Goal: Check status: Check status

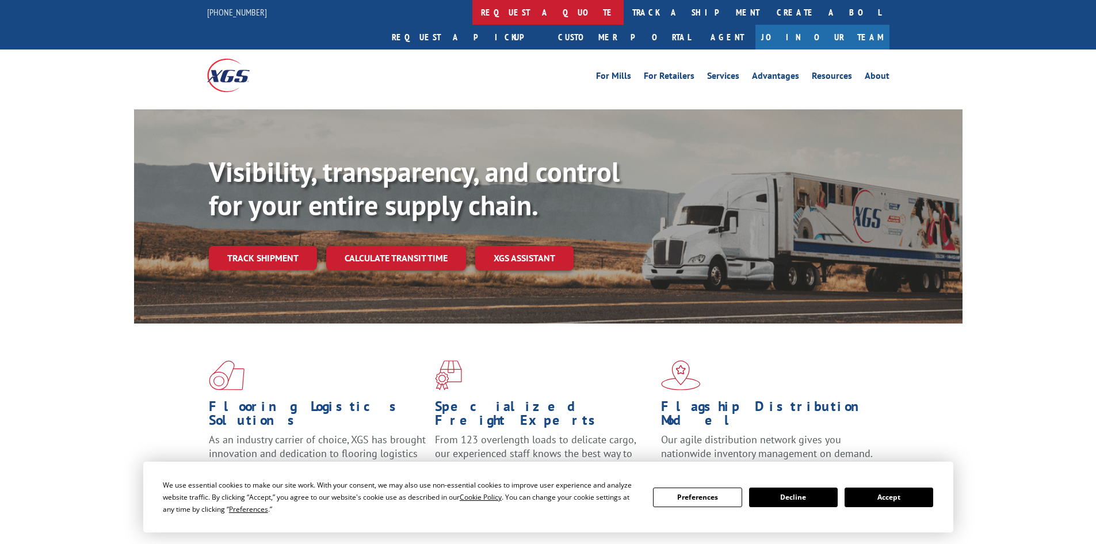
click at [473, 5] on link "request a quote" at bounding box center [548, 12] width 151 height 25
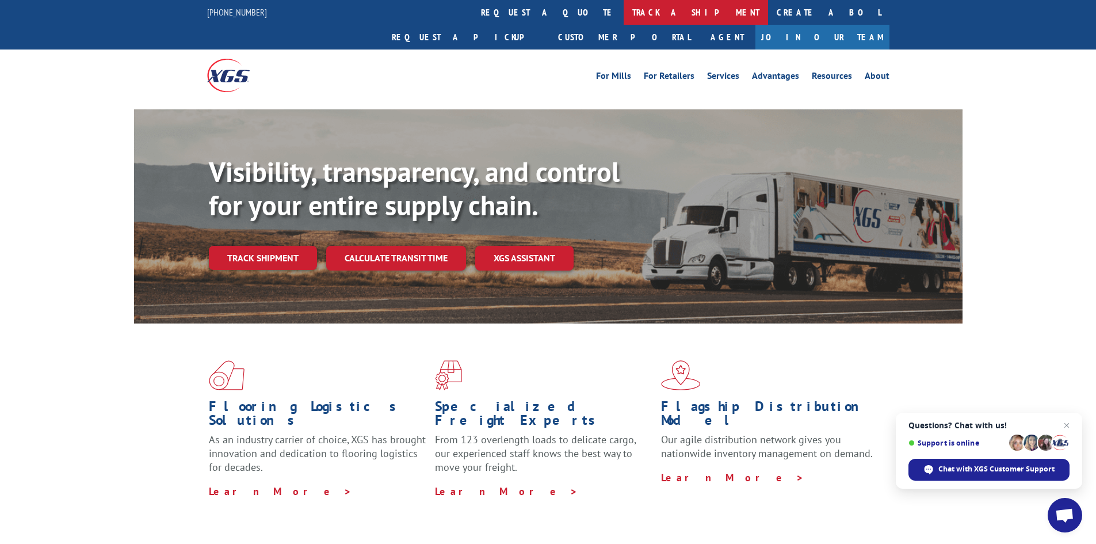
click at [624, 15] on link "track a shipment" at bounding box center [696, 12] width 144 height 25
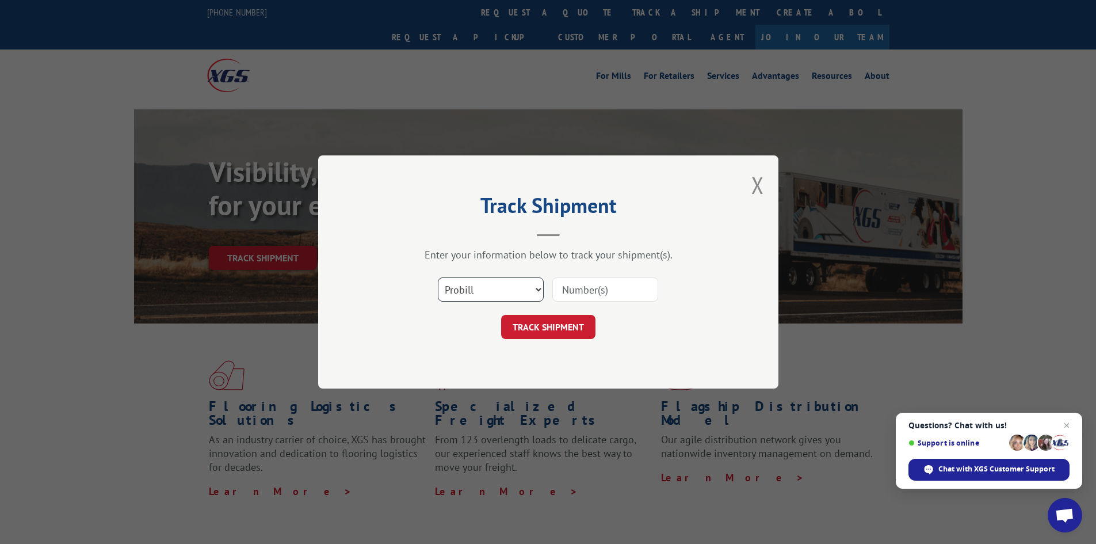
click at [504, 294] on select "Select category... Probill BOL PO" at bounding box center [491, 289] width 106 height 24
select select "bol"
click at [438, 277] on select "Select category... Probill BOL PO" at bounding box center [491, 289] width 106 height 24
click at [588, 289] on input at bounding box center [606, 289] width 106 height 24
type input "7161216"
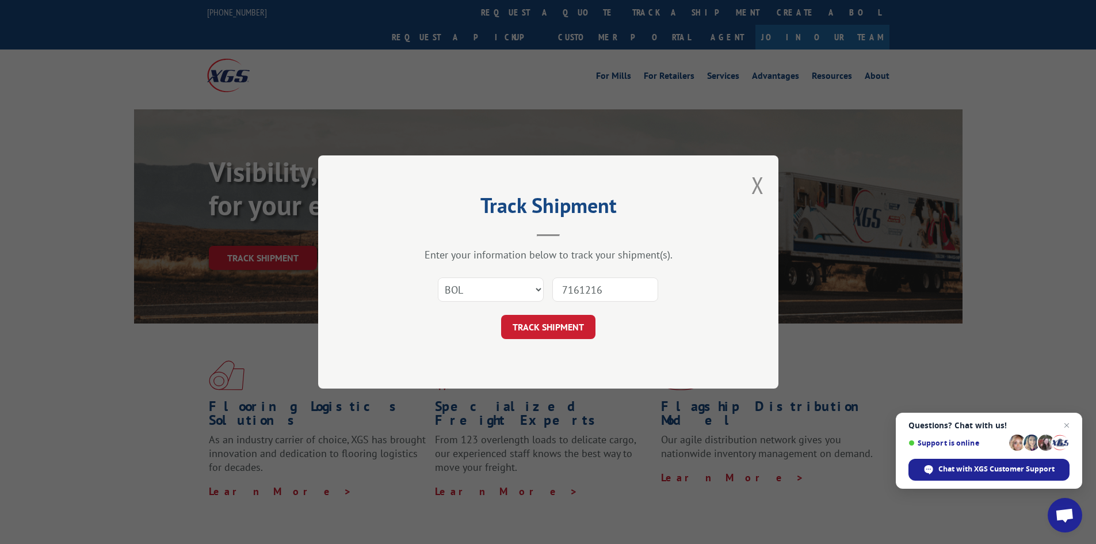
click button "TRACK SHIPMENT" at bounding box center [548, 327] width 94 height 24
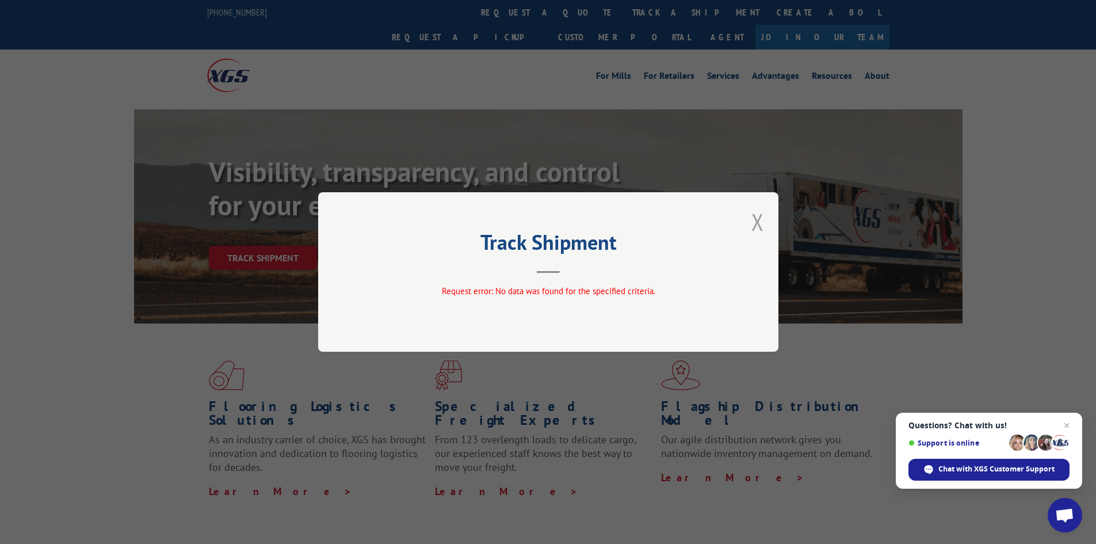
click at [756, 224] on button "Close modal" at bounding box center [758, 222] width 13 height 31
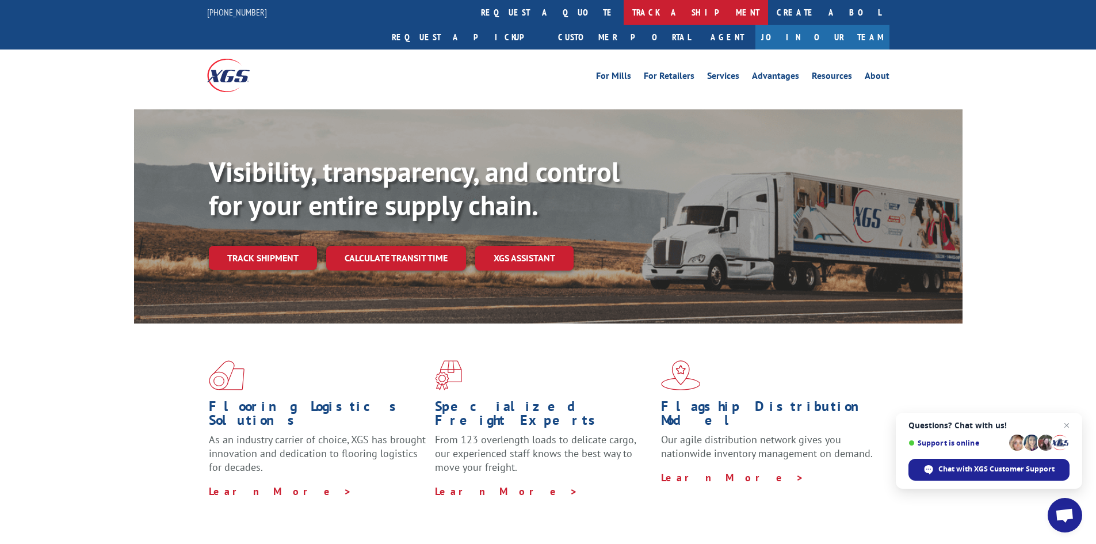
click at [624, 5] on link "track a shipment" at bounding box center [696, 12] width 144 height 25
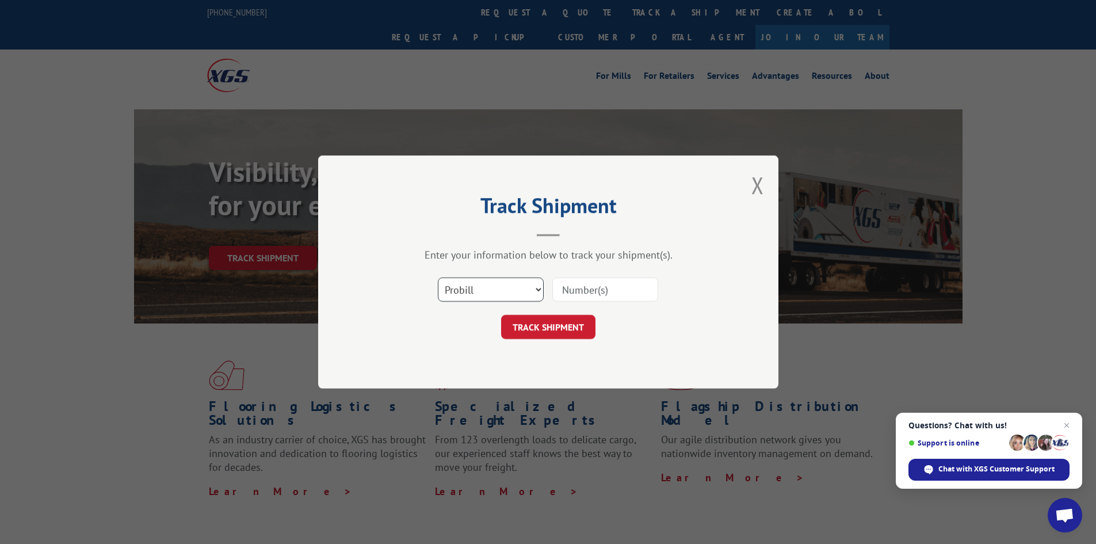
click at [509, 296] on select "Select category... Probill BOL PO" at bounding box center [491, 289] width 106 height 24
select select "bol"
click at [438, 277] on select "Select category... Probill BOL PO" at bounding box center [491, 289] width 106 height 24
click at [611, 294] on input at bounding box center [606, 289] width 106 height 24
type input "2684080"
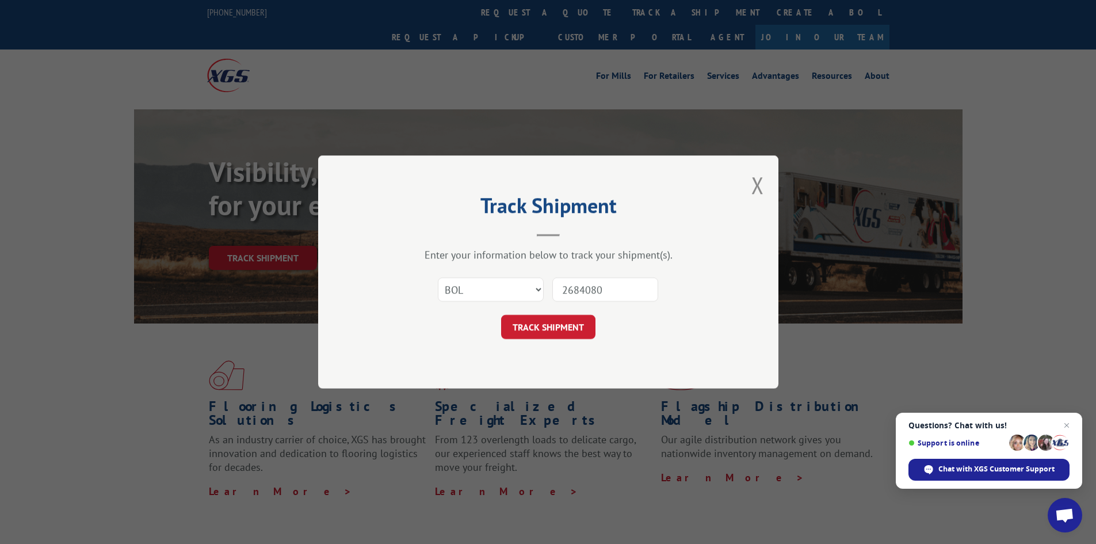
click button "TRACK SHIPMENT" at bounding box center [548, 327] width 94 height 24
